Goal: Task Accomplishment & Management: Manage account settings

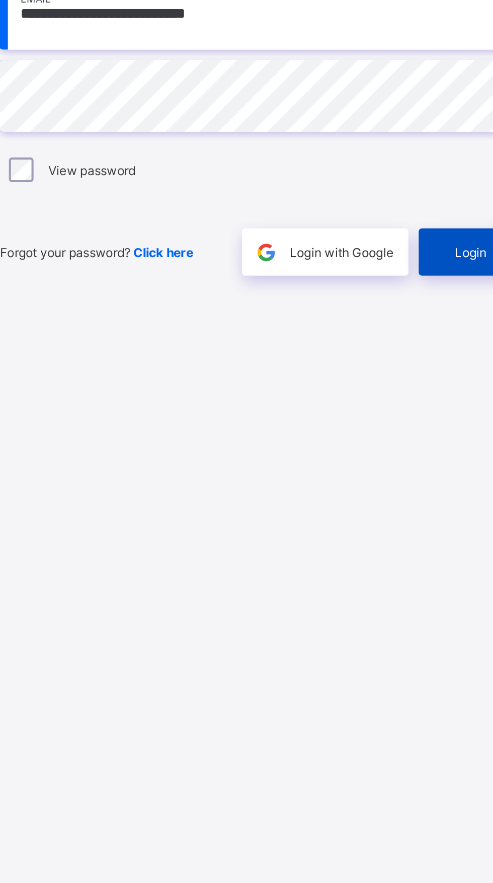
click at [419, 539] on div "Login" at bounding box center [431, 527] width 56 height 23
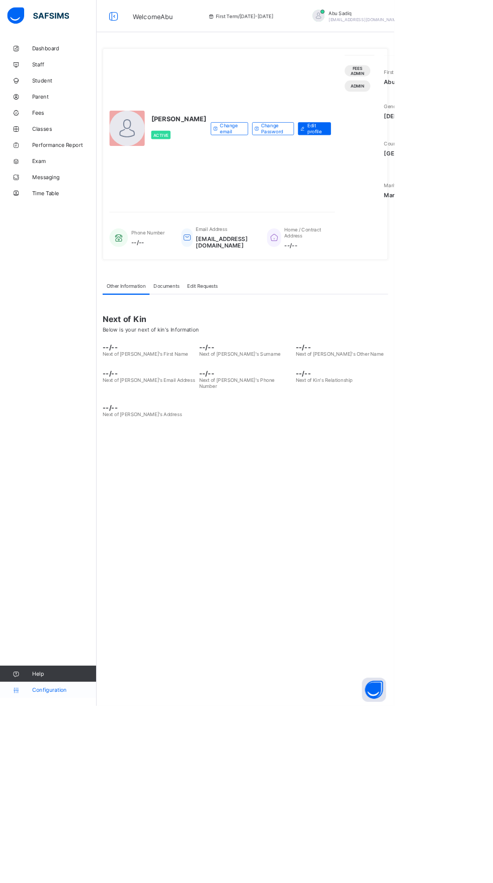
click at [26, 867] on icon at bounding box center [20, 863] width 40 height 8
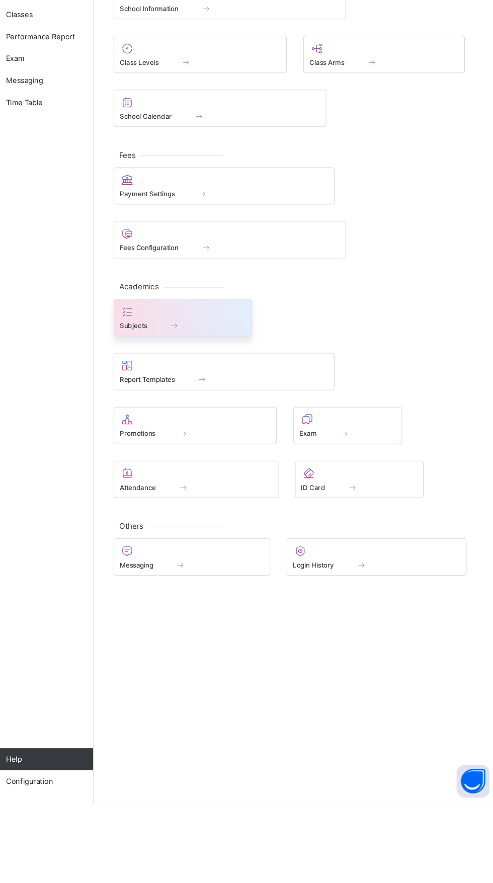
click at [199, 425] on div "Subjects" at bounding box center [202, 438] width 127 height 34
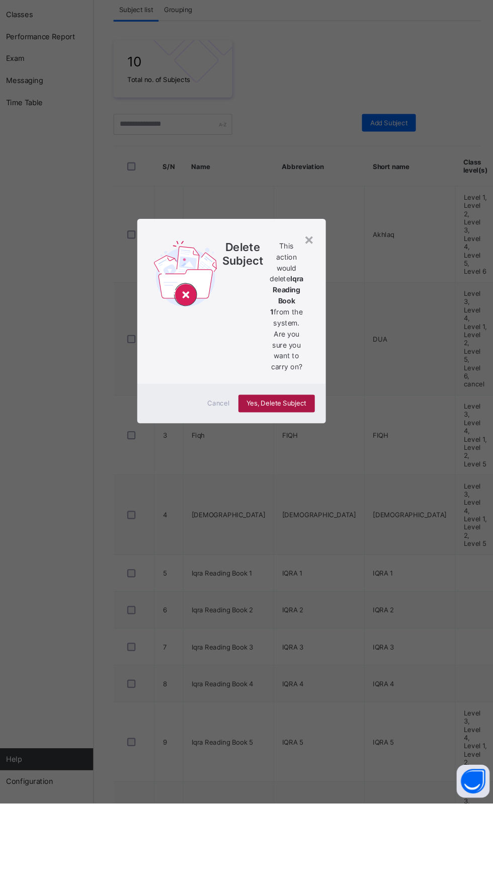
click at [315, 521] on span "Yes, Delete Subject" at bounding box center [288, 517] width 55 height 8
click at [323, 375] on div "×" at bounding box center [318, 366] width 10 height 17
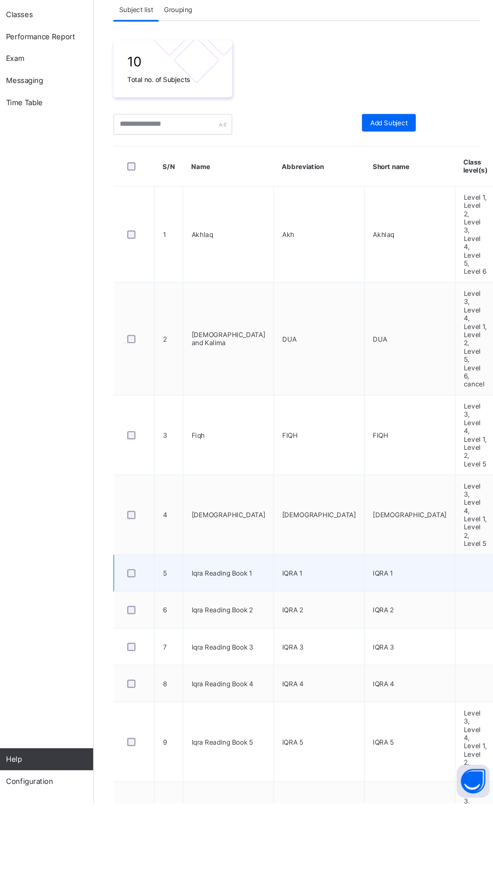
click at [220, 655] on td "Iqra Reading Book 1" at bounding box center [244, 672] width 83 height 34
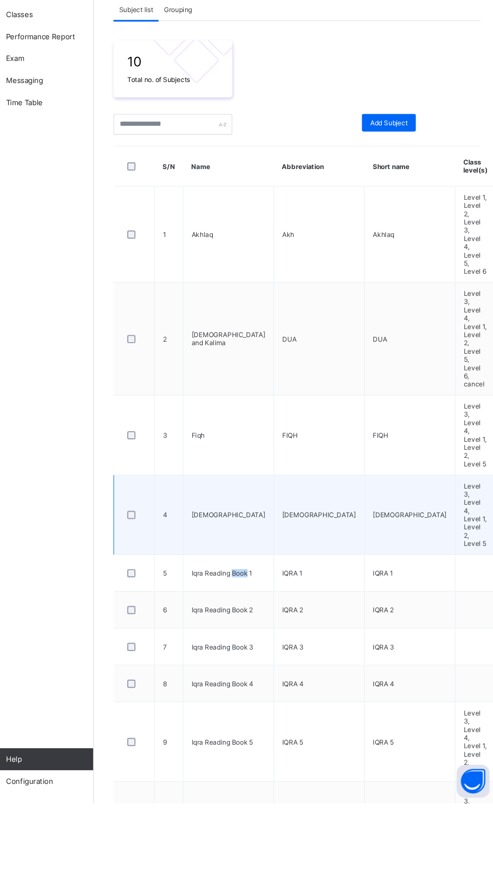
click at [220, 582] on td "[DEMOGRAPHIC_DATA]" at bounding box center [244, 618] width 83 height 73
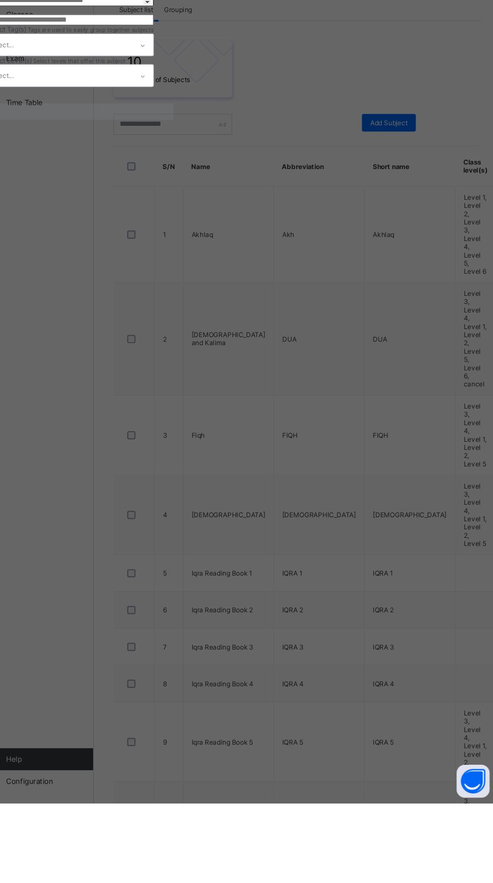
click at [184, 52] on div "×" at bounding box center [179, 43] width 10 height 17
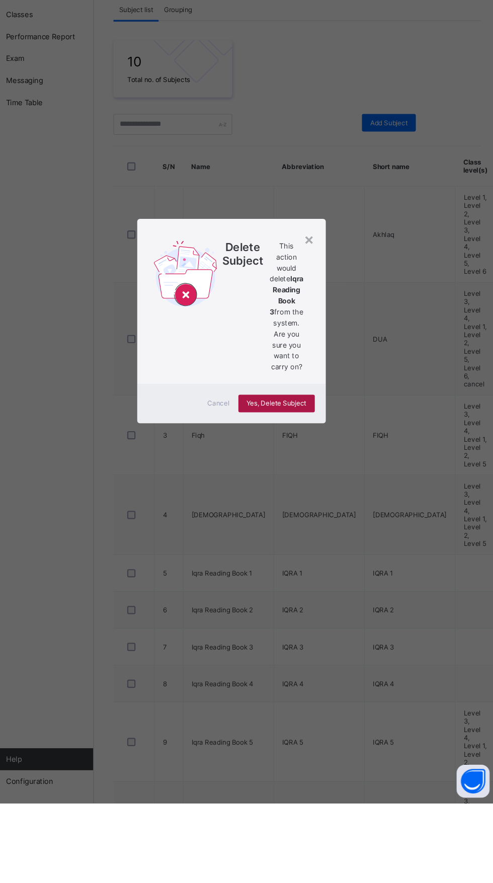
click at [315, 521] on span "Yes, Delete Subject" at bounding box center [288, 517] width 55 height 8
click at [313, 489] on span "This action would delete Iqra Reading Book 3 from the system. Are you sure you …" at bounding box center [297, 428] width 32 height 121
click at [323, 525] on div "Yes, Delete Subject" at bounding box center [288, 517] width 70 height 16
click at [323, 375] on div "×" at bounding box center [318, 366] width 10 height 17
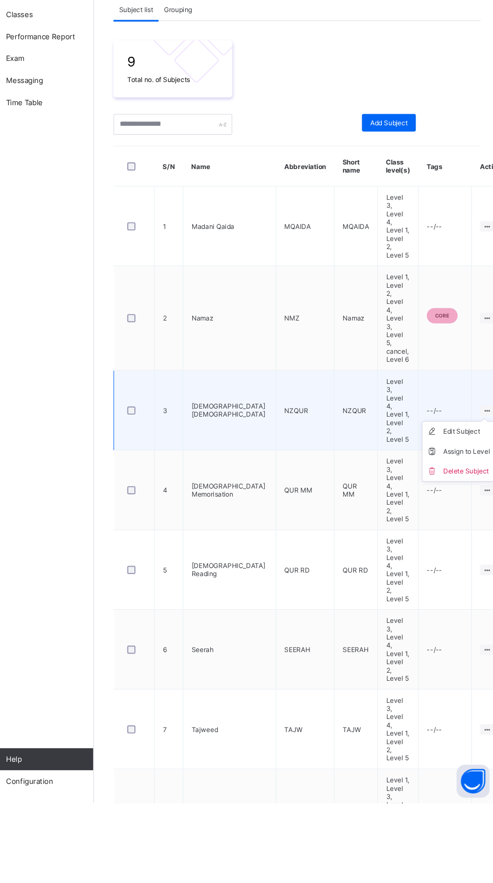
click at [452, 533] on ul "Edit Subject Assign to Level Delete Subject" at bounding box center [454, 560] width 67 height 55
click at [441, 556] on div "Assign to Level" at bounding box center [462, 561] width 43 height 10
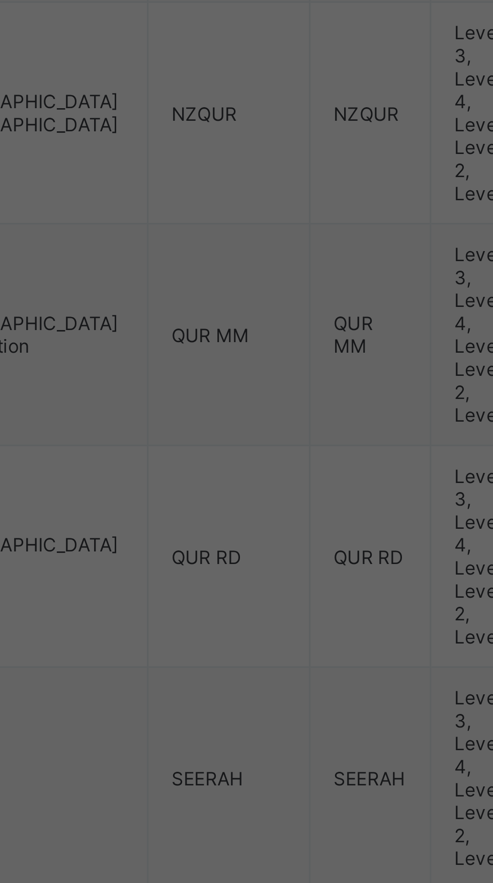
click at [88, 85] on input "text" at bounding box center [87, 81] width 1 height 7
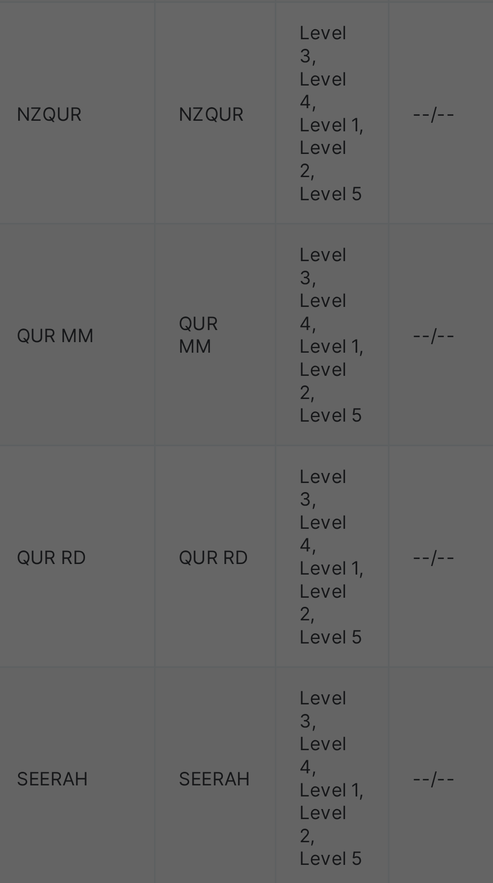
click at [15, 114] on span "Save" at bounding box center [7, 110] width 15 height 8
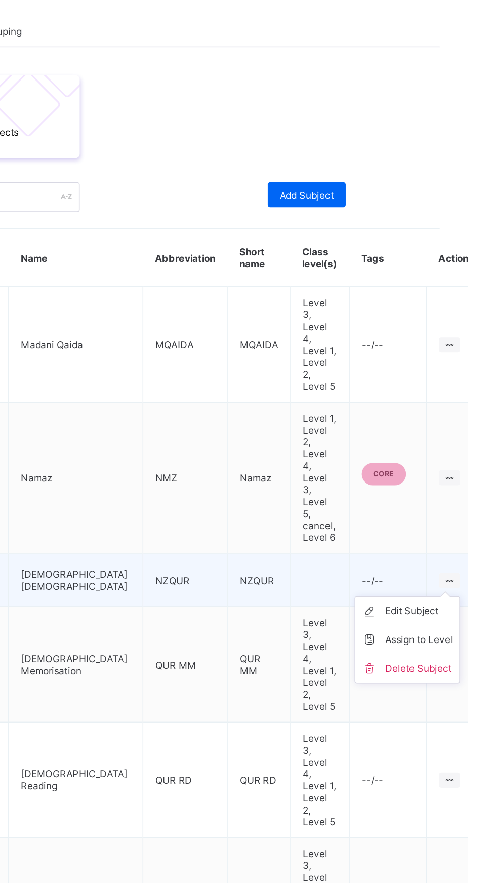
click at [453, 514] on ul "Edit Subject Assign to Level Delete Subject" at bounding box center [454, 541] width 67 height 55
click at [442, 550] on li "Delete Subject" at bounding box center [454, 559] width 66 height 18
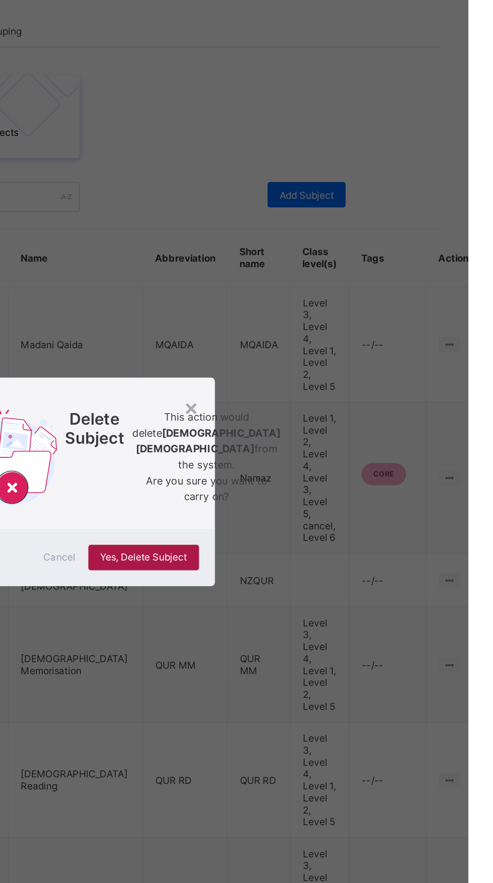
click at [315, 493] on span "Yes, Delete Subject" at bounding box center [288, 489] width 55 height 8
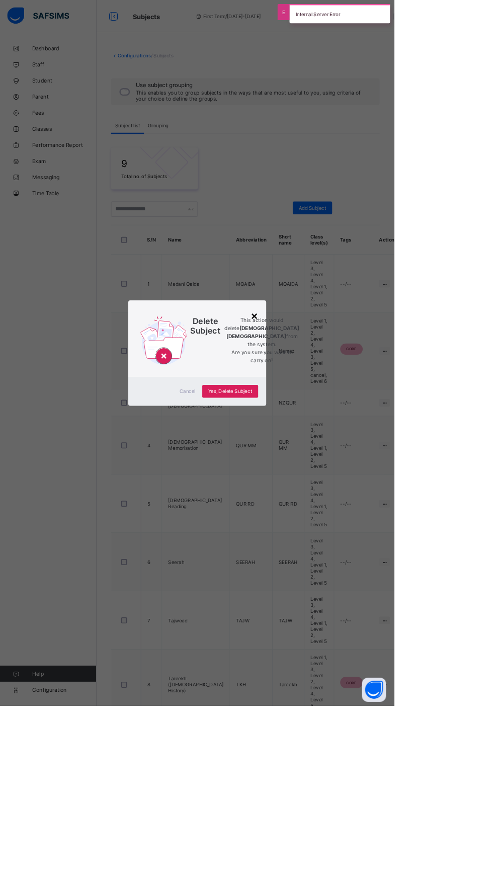
click at [323, 403] on div "×" at bounding box center [318, 394] width 10 height 17
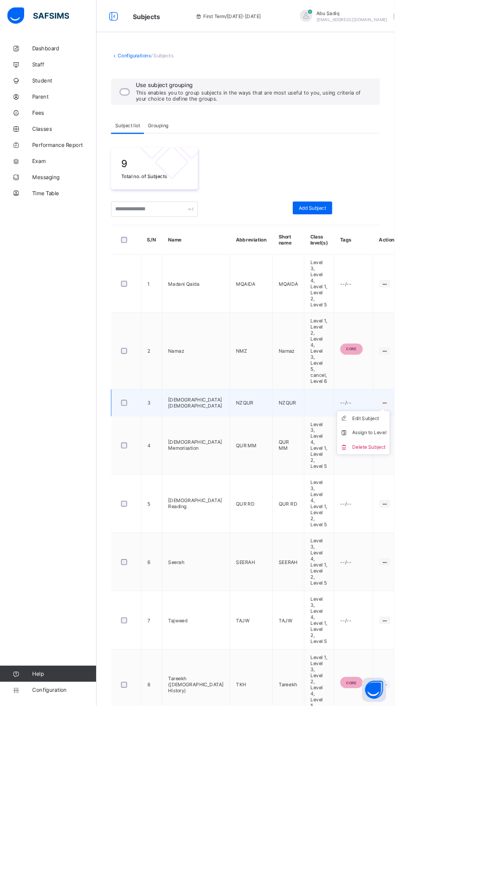
click at [477, 500] on icon at bounding box center [481, 504] width 9 height 8
click at [442, 518] on div "Edit Subject" at bounding box center [462, 523] width 43 height 10
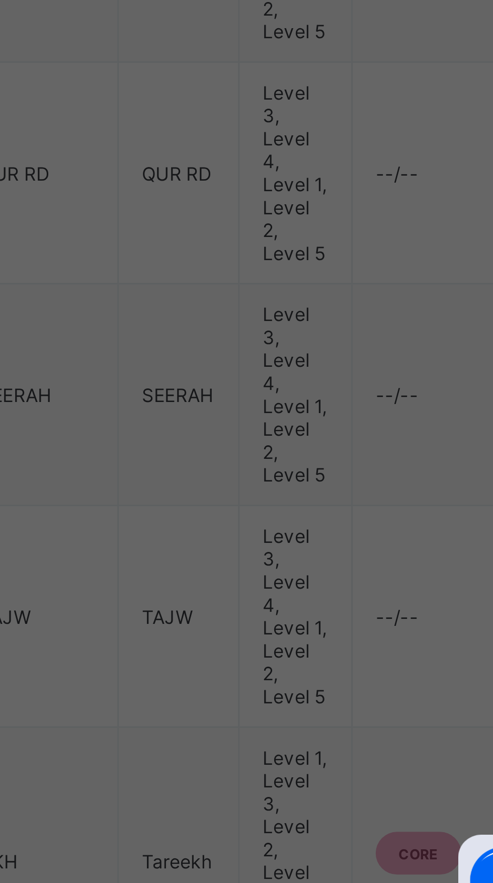
click at [20, 258] on span "Cancel" at bounding box center [10, 254] width 20 height 8
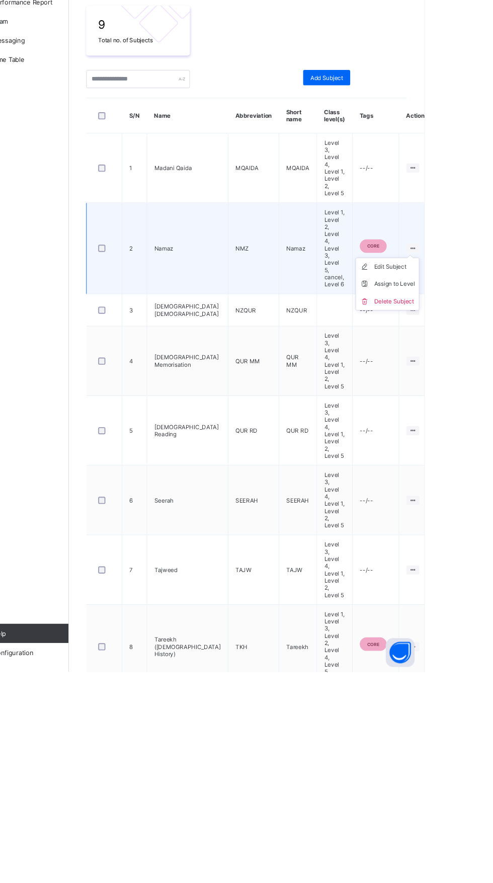
click at [477, 435] on icon at bounding box center [481, 439] width 9 height 8
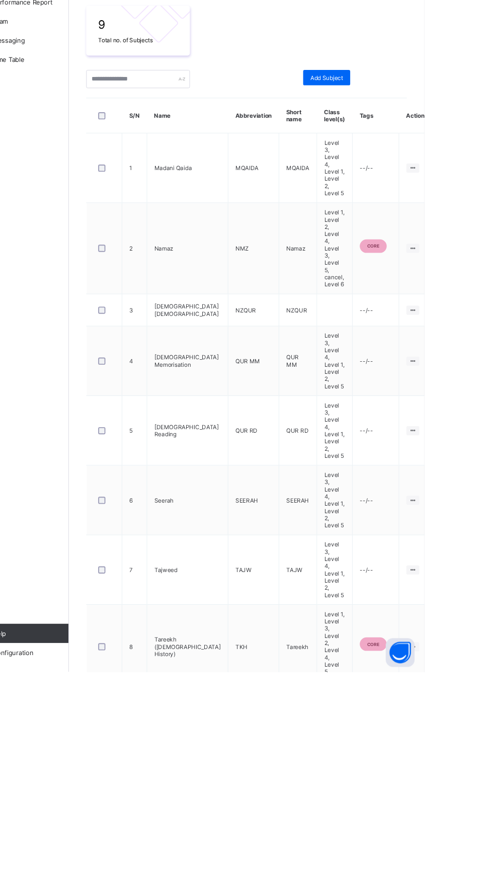
click at [492, 512] on html "Subjects First Term / [DATE]-[DATE] [PERSON_NAME] [PERSON_NAME][EMAIL_ADDRESS][…" at bounding box center [246, 520] width 493 height 1041
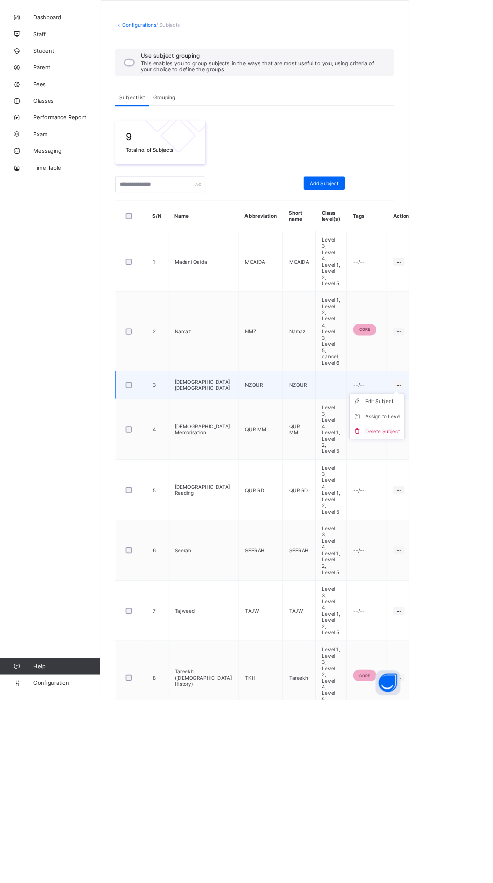
click at [477, 500] on icon at bounding box center [481, 504] width 9 height 8
click at [452, 554] on div "Delete Subject" at bounding box center [462, 559] width 43 height 10
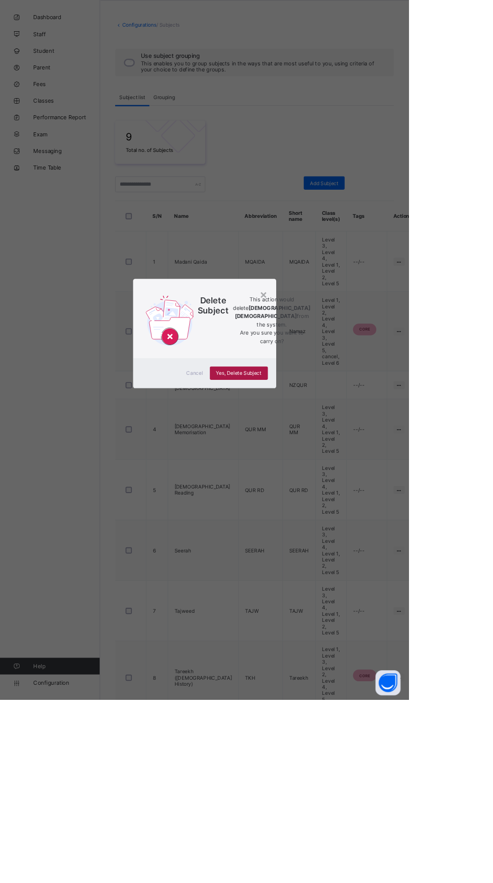
click at [323, 497] on div "Yes, Delete Subject" at bounding box center [288, 489] width 70 height 16
click at [323, 403] on div "×" at bounding box center [318, 394] width 10 height 17
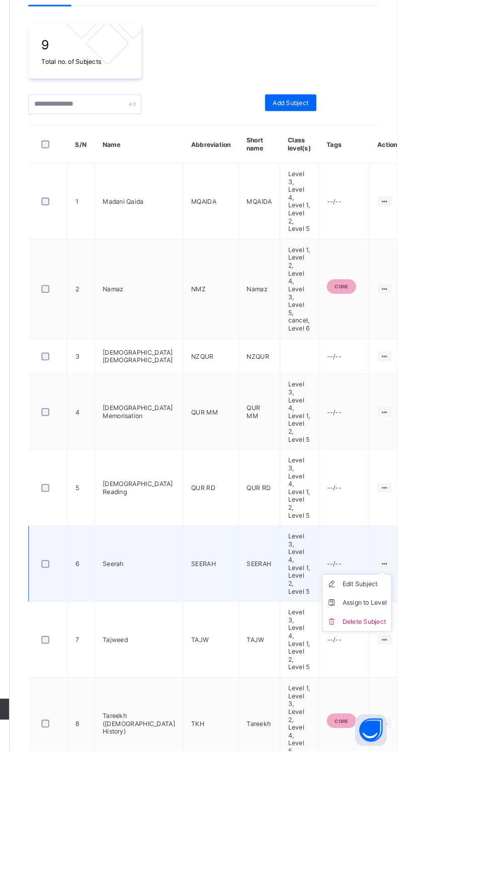
click at [474, 698] on div at bounding box center [481, 703] width 14 height 10
click at [447, 735] on div "Assign to Level" at bounding box center [462, 740] width 43 height 10
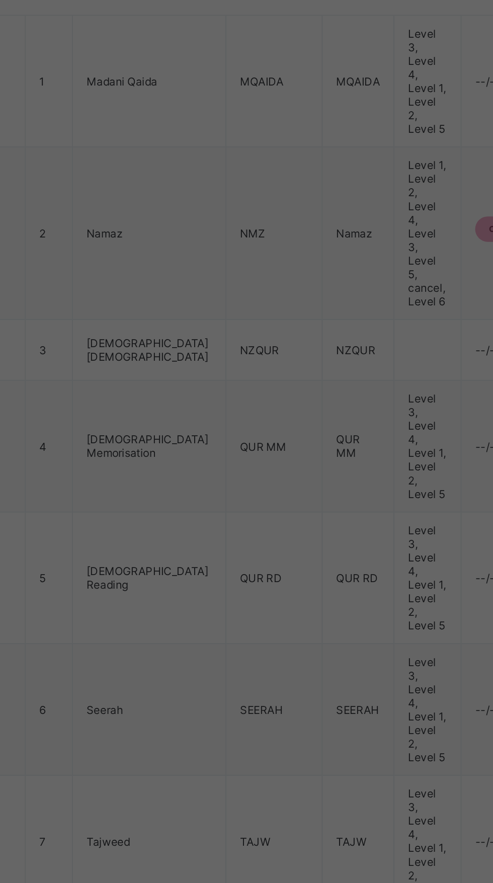
click at [261, 91] on div "Level 3 Level 4 Level 1 Level 2" at bounding box center [237, 81] width 437 height 20
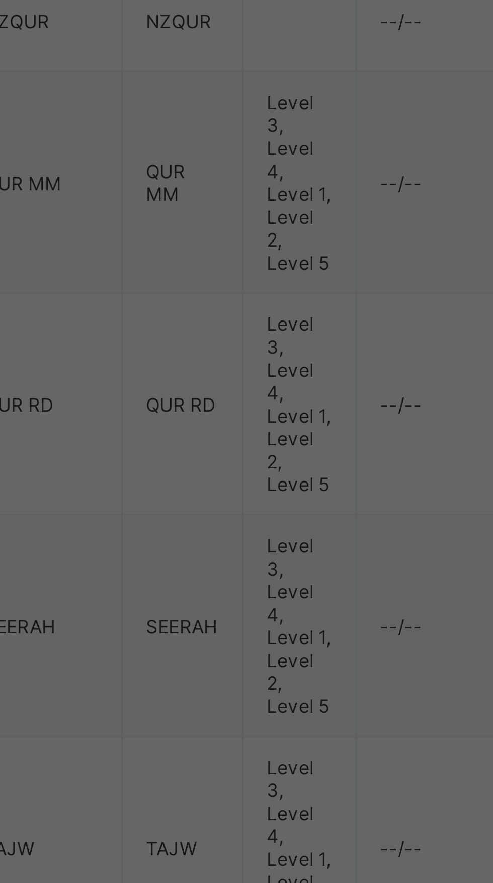
click at [168, 114] on div "Save" at bounding box center [84, 110] width 168 height 8
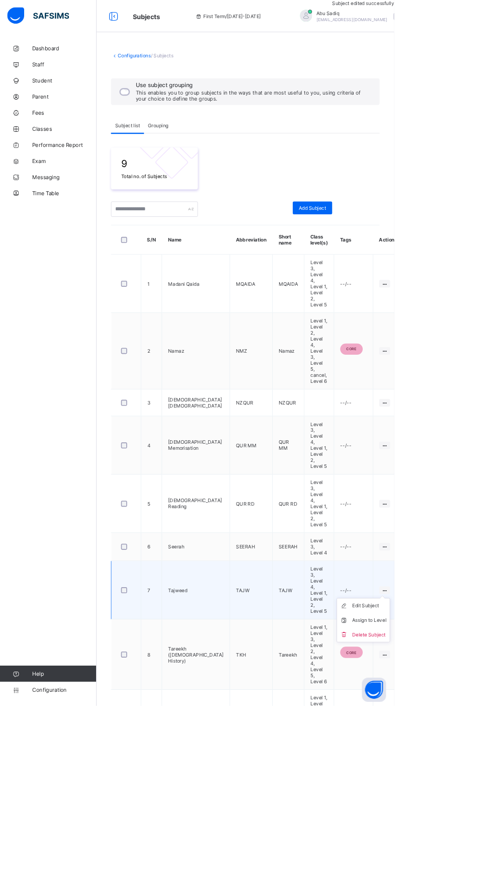
click at [457, 748] on ul "Edit Subject Assign to Level Delete Subject" at bounding box center [454, 775] width 67 height 55
click at [451, 789] on div "Delete Subject" at bounding box center [462, 794] width 43 height 10
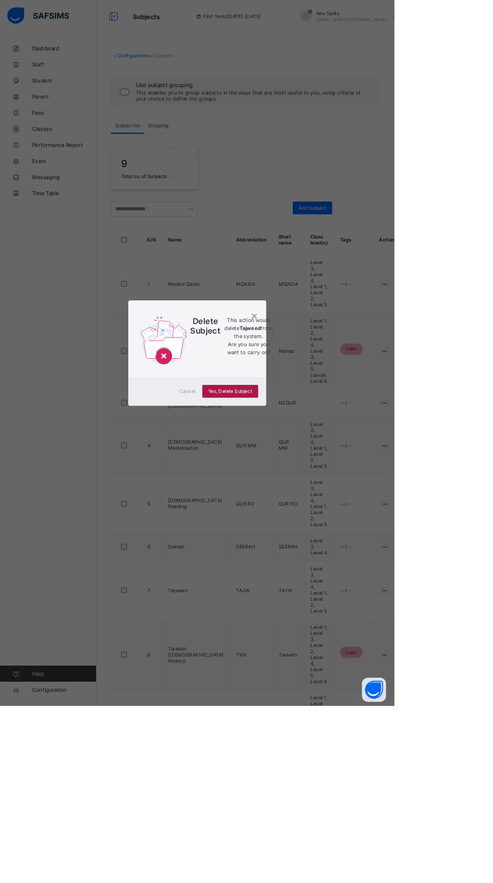
click at [323, 497] on div "Yes, Delete Subject" at bounding box center [288, 489] width 70 height 16
click at [323, 403] on div "×" at bounding box center [318, 394] width 10 height 17
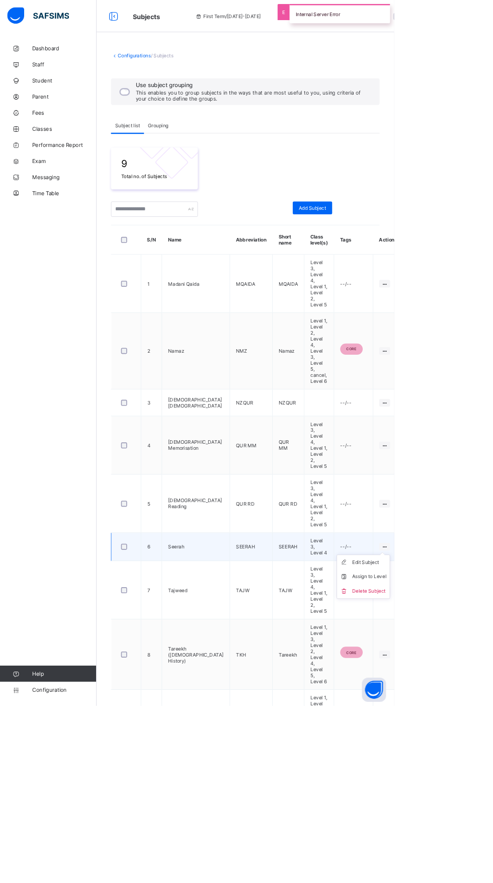
click at [474, 679] on div at bounding box center [481, 684] width 14 height 10
click at [449, 730] on li "Delete Subject" at bounding box center [454, 739] width 66 height 18
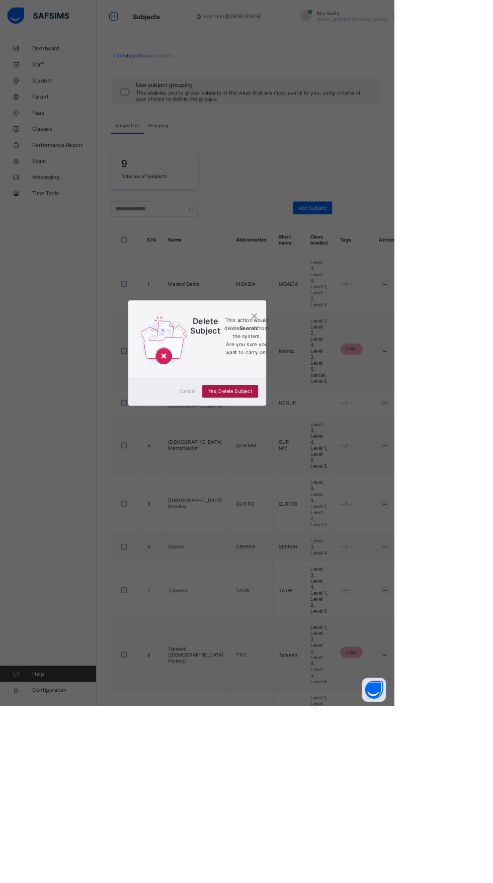
click at [323, 497] on div "Yes, Delete Subject" at bounding box center [288, 489] width 70 height 16
click at [323, 403] on div "×" at bounding box center [318, 394] width 10 height 17
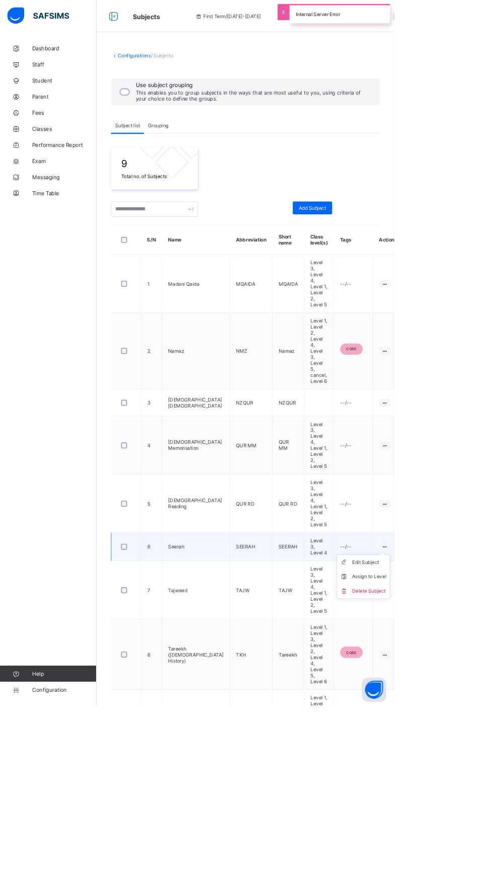
click at [474, 679] on div at bounding box center [481, 684] width 14 height 10
click at [447, 716] on div "Assign to Level" at bounding box center [462, 721] width 43 height 10
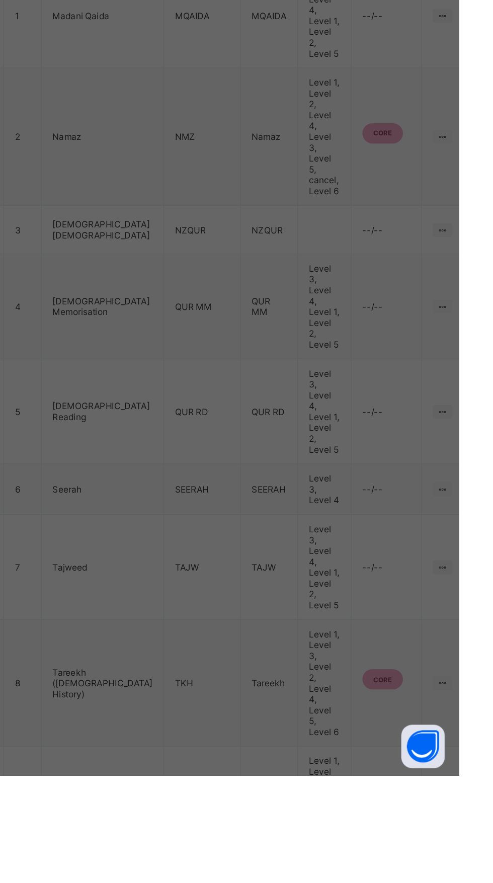
click at [15, 114] on span "Save" at bounding box center [7, 110] width 15 height 8
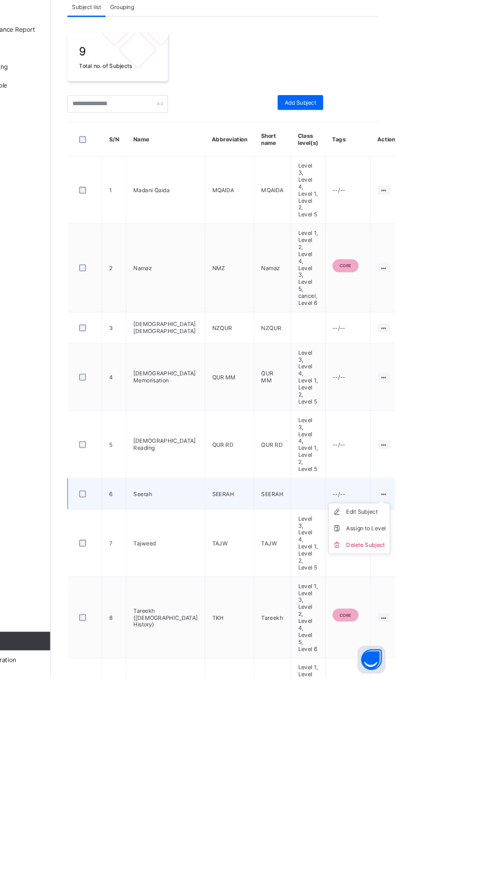
click at [477, 679] on icon at bounding box center [481, 683] width 9 height 8
click at [454, 730] on li "Delete Subject" at bounding box center [454, 739] width 66 height 18
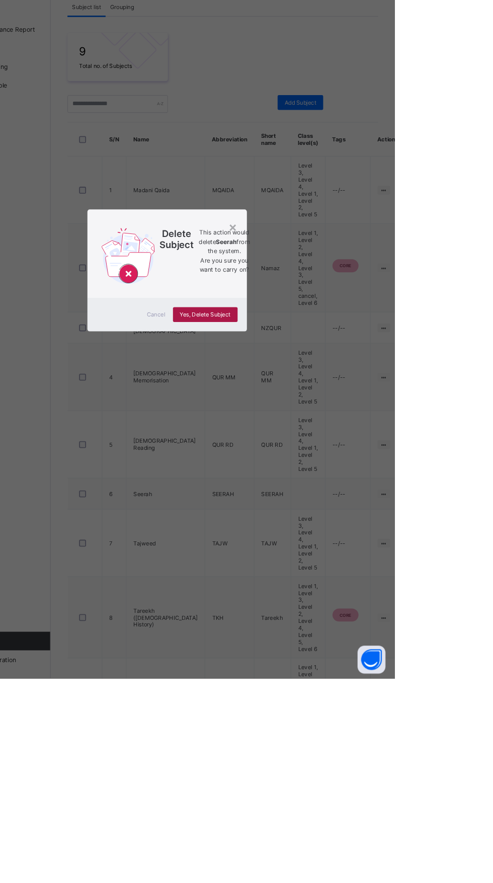
click at [323, 497] on div "Yes, Delete Subject" at bounding box center [288, 489] width 70 height 16
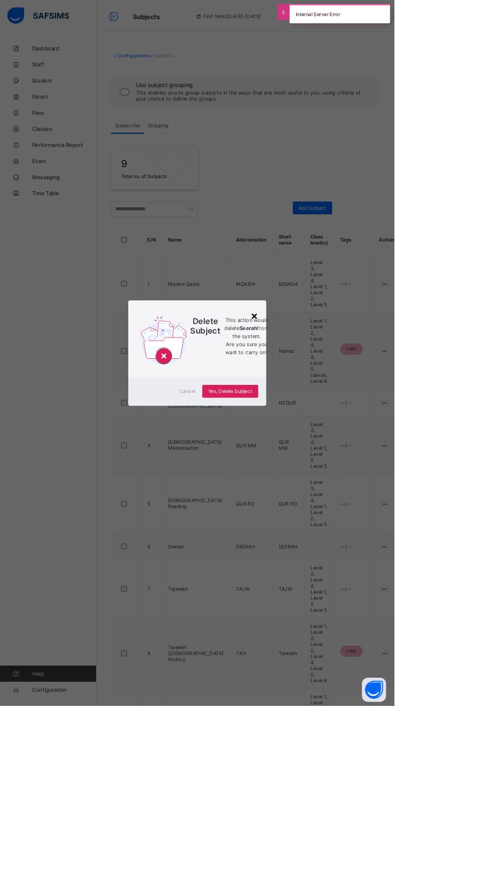
click at [323, 403] on div "×" at bounding box center [318, 394] width 10 height 17
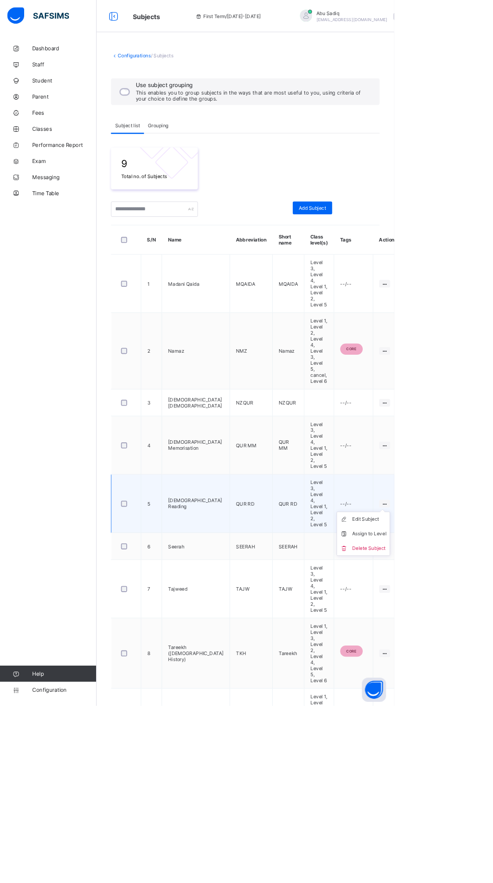
click at [477, 626] on icon at bounding box center [481, 630] width 9 height 8
click at [447, 662] on div "Assign to Level" at bounding box center [462, 667] width 43 height 10
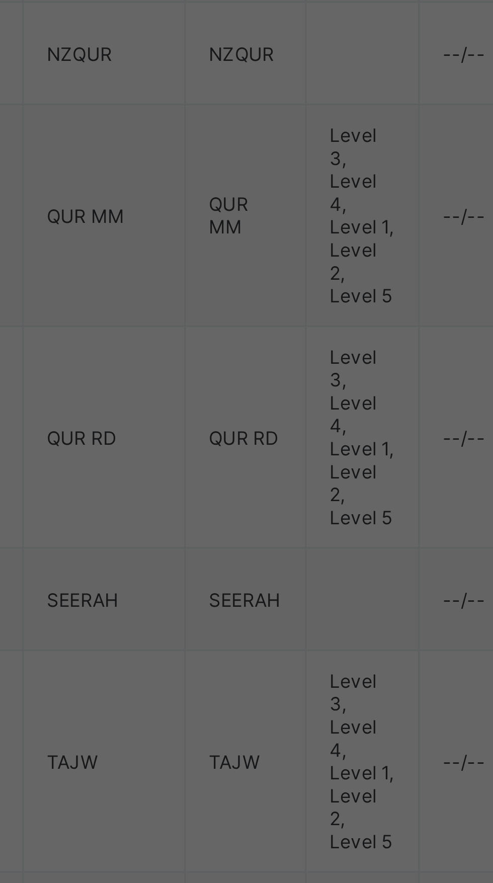
click at [118, 85] on input "text" at bounding box center [117, 81] width 1 height 7
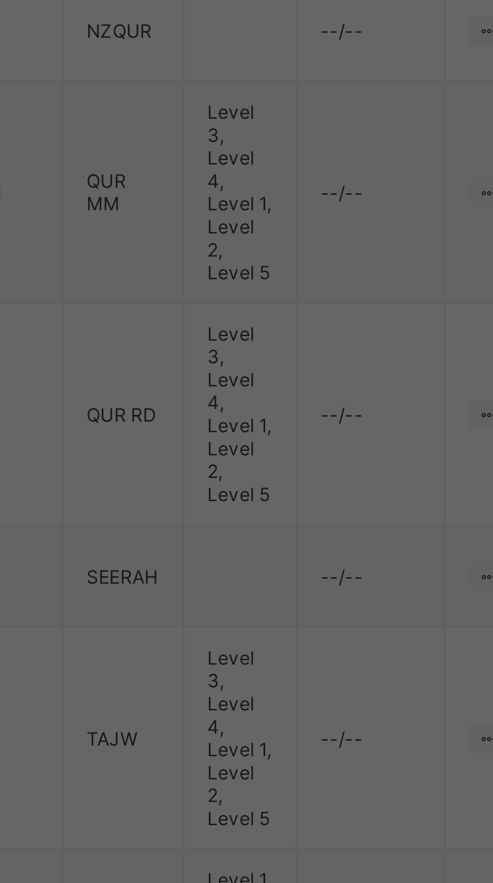
click at [442, 114] on div "Save" at bounding box center [226, 110] width 453 height 8
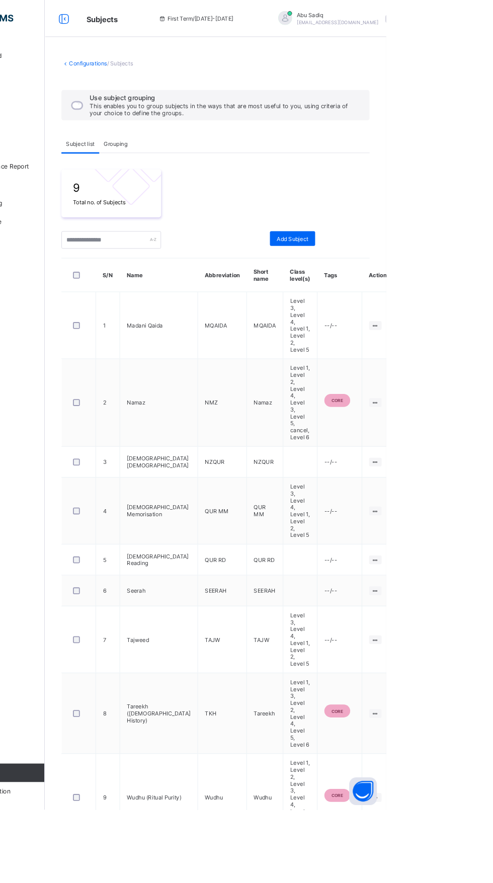
click at [206, 160] on div "Grouping" at bounding box center [198, 156] width 36 height 20
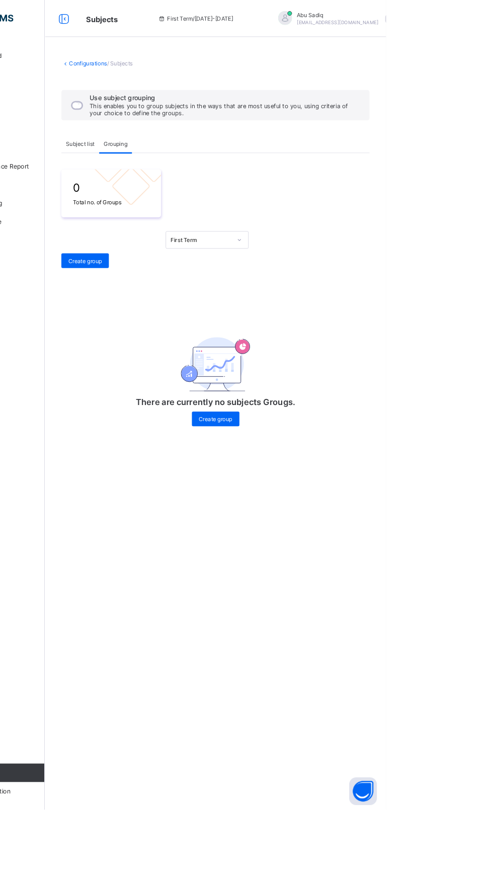
click at [164, 156] on span "Subject list" at bounding box center [159, 157] width 31 height 8
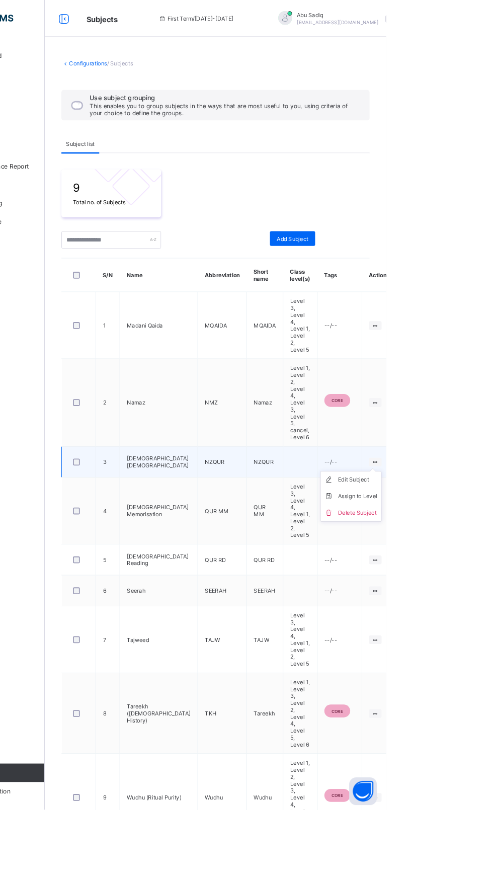
click at [452, 514] on ul "Edit Subject Assign to Level Delete Subject" at bounding box center [454, 541] width 67 height 55
click at [456, 550] on li "Delete Subject" at bounding box center [454, 559] width 66 height 18
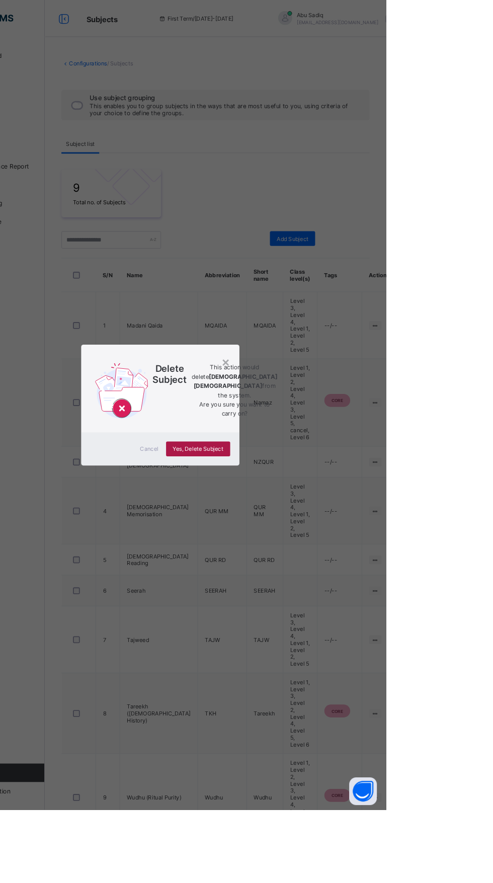
click at [323, 497] on div "Yes, Delete Subject" at bounding box center [288, 489] width 70 height 16
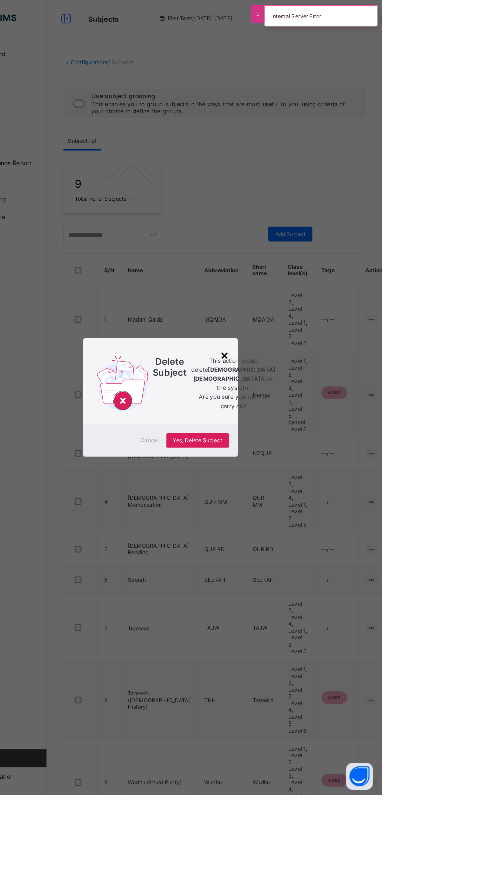
click at [323, 403] on div "×" at bounding box center [318, 394] width 10 height 17
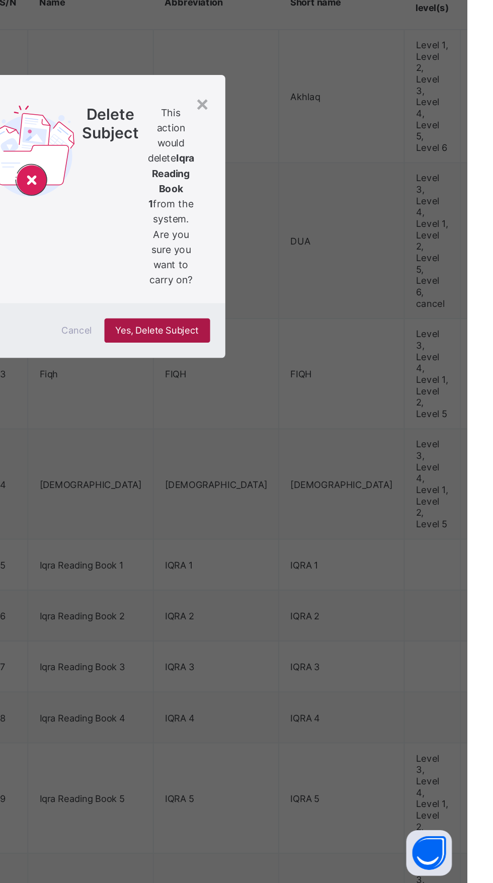
click at [315, 521] on span "Yes, Delete Subject" at bounding box center [288, 517] width 55 height 8
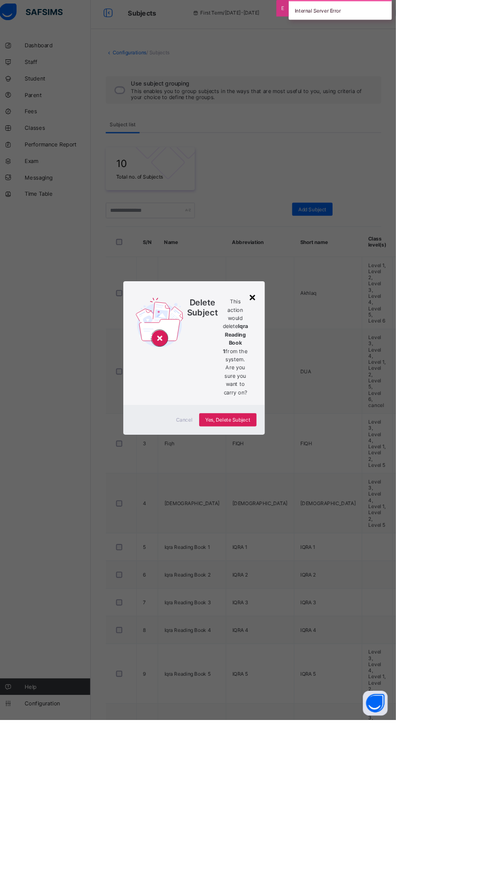
click at [323, 375] on div "×" at bounding box center [318, 366] width 10 height 17
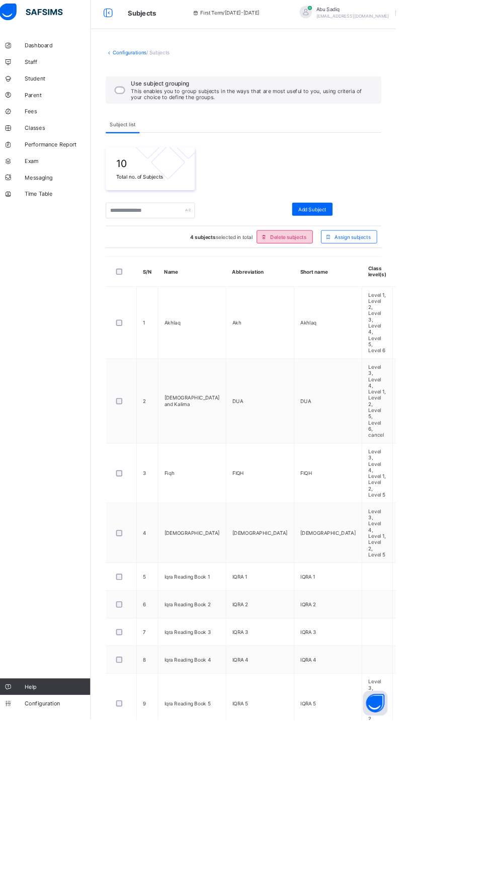
click at [365, 298] on div "Delete subjects" at bounding box center [357, 294] width 68 height 16
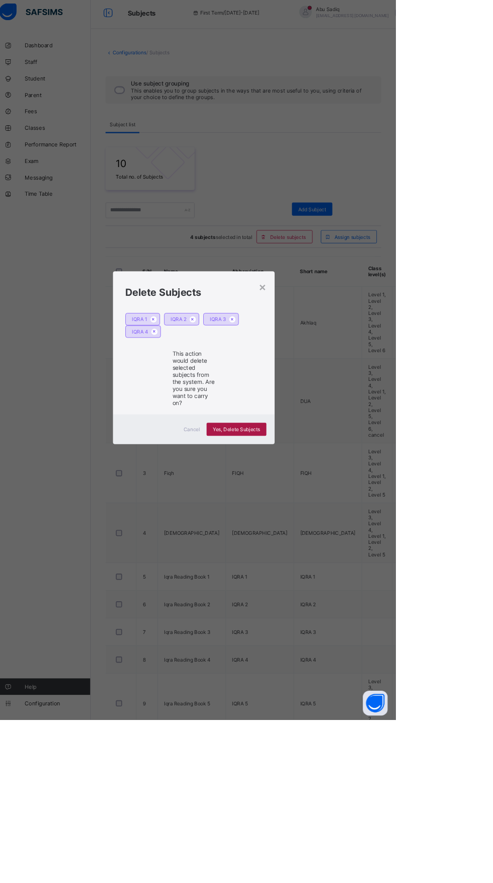
click at [335, 537] on div "Yes, Delete Subjects" at bounding box center [298, 529] width 73 height 16
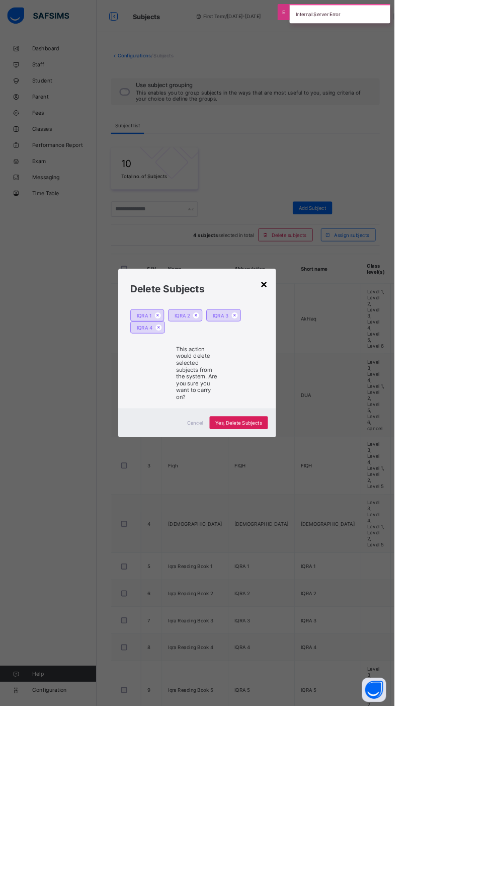
click at [335, 363] on div "×" at bounding box center [330, 354] width 10 height 17
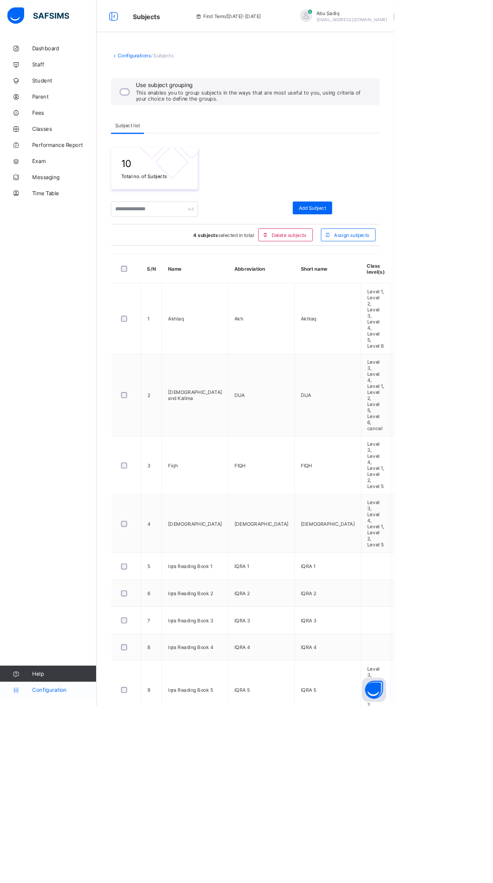
click at [82, 867] on span "Configuration" at bounding box center [80, 863] width 80 height 8
